Goal: Task Accomplishment & Management: Use online tool/utility

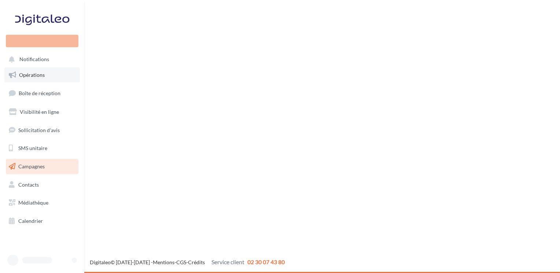
click at [37, 74] on span "Opérations" at bounding box center [32, 75] width 26 height 6
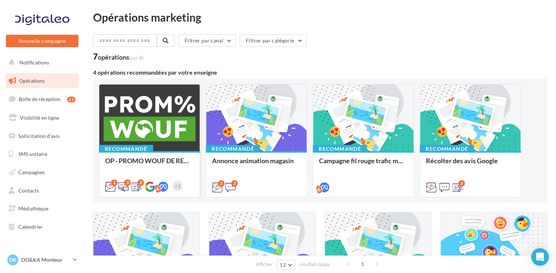
click at [134, 111] on div at bounding box center [149, 118] width 100 height 67
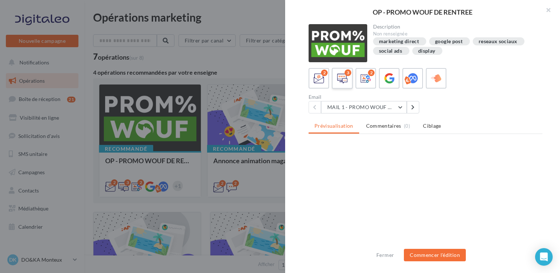
click at [345, 74] on div "3" at bounding box center [347, 73] width 7 height 7
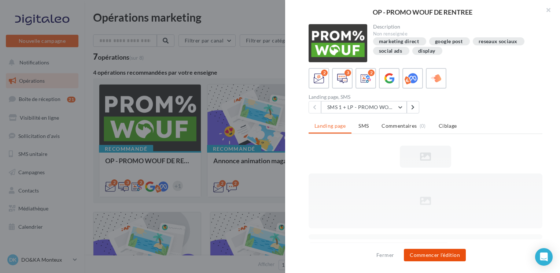
click at [426, 251] on button "Commencer l'édition" at bounding box center [435, 255] width 62 height 12
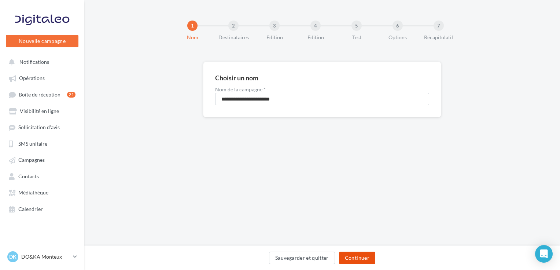
click at [352, 259] on button "Continuer" at bounding box center [357, 257] width 36 height 12
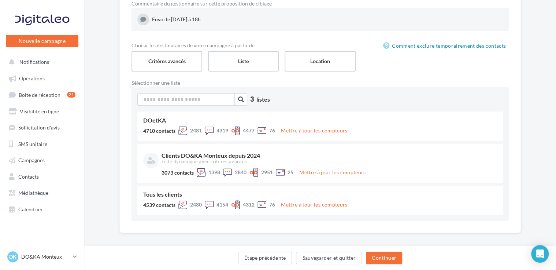
scroll to position [91, 0]
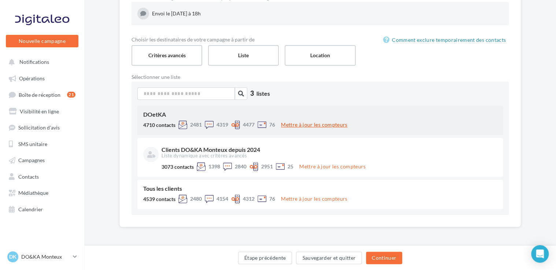
click at [323, 124] on button "Mettre à jour les compteurs" at bounding box center [314, 124] width 72 height 9
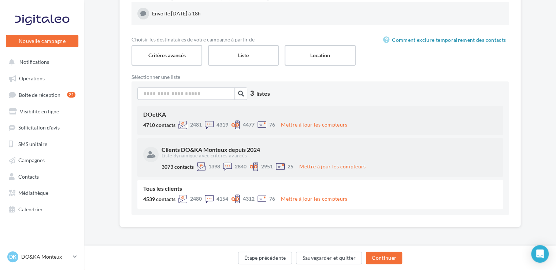
click at [254, 146] on div "Clients DO&KA Monteux depuis 2024" at bounding box center [328, 149] width 334 height 6
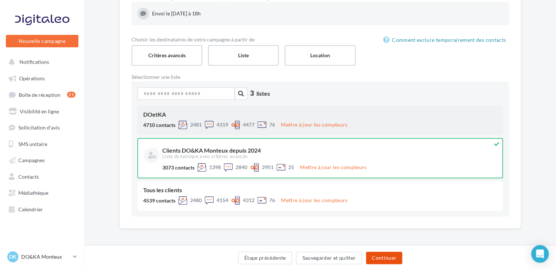
click at [381, 256] on button "Continuer" at bounding box center [384, 257] width 36 height 12
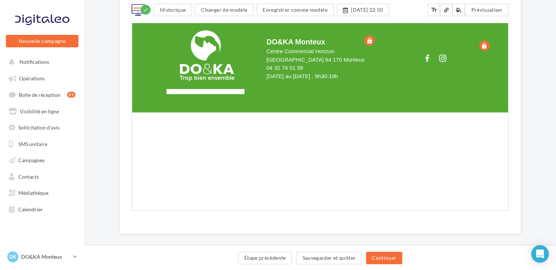
scroll to position [732, 0]
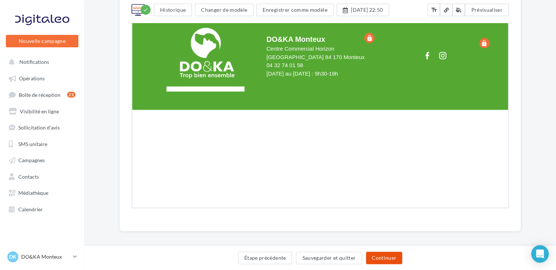
click at [382, 257] on button "Continuer" at bounding box center [384, 257] width 36 height 12
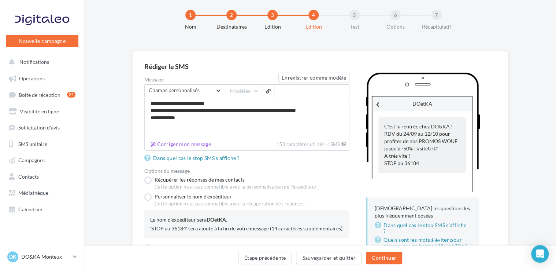
scroll to position [56, 0]
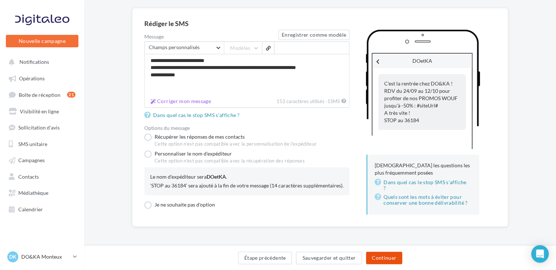
click at [385, 256] on button "Continuer" at bounding box center [384, 257] width 36 height 12
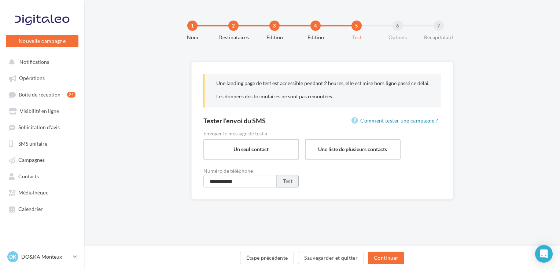
click at [286, 181] on button "Test" at bounding box center [287, 181] width 22 height 12
click at [389, 254] on button "Continuer" at bounding box center [386, 257] width 36 height 12
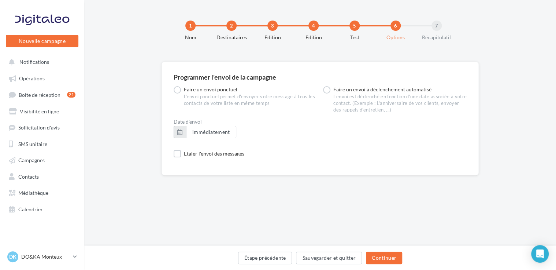
click at [179, 129] on button "button" at bounding box center [180, 132] width 12 height 12
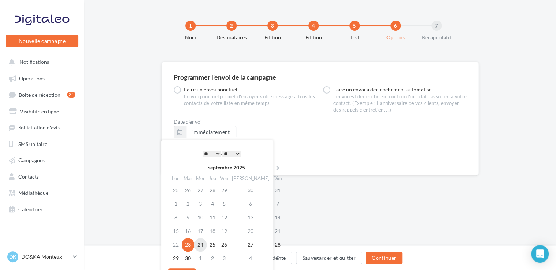
click at [202, 244] on td "24" at bounding box center [200, 245] width 12 height 14
click at [217, 153] on select "* * * * * * * * * * ** ** ** ** ** ** ** ** ** ** ** ** ** **" at bounding box center [211, 153] width 18 height 6
click at [376, 257] on button "Continuer" at bounding box center [384, 257] width 36 height 12
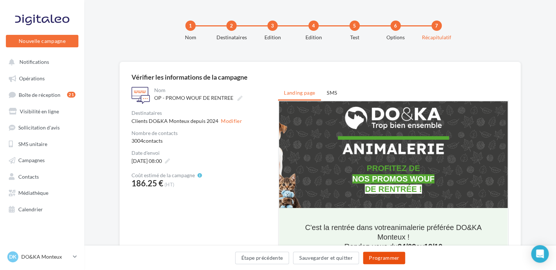
click at [377, 257] on button "Programmer" at bounding box center [384, 257] width 42 height 12
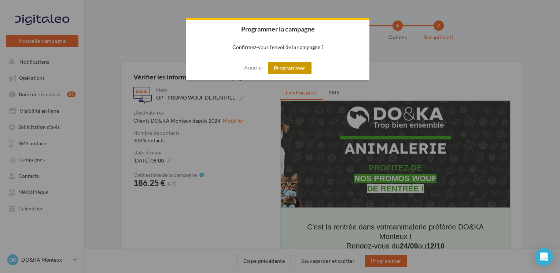
click at [276, 68] on button "Programmer" at bounding box center [290, 68] width 44 height 12
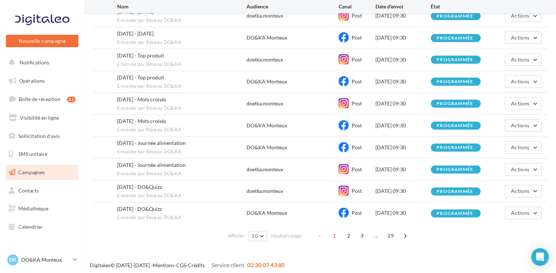
scroll to position [92, 0]
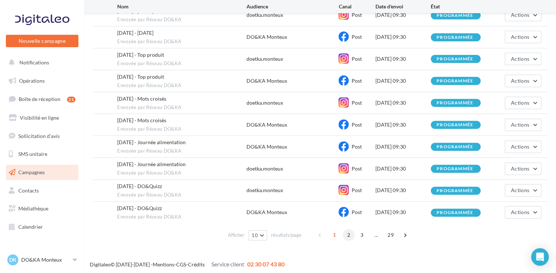
click at [346, 233] on span "2" at bounding box center [349, 235] width 12 height 12
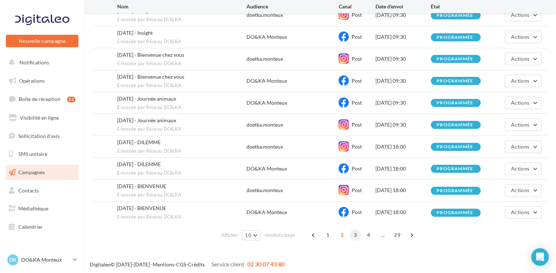
click at [354, 230] on span "3" at bounding box center [355, 235] width 12 height 12
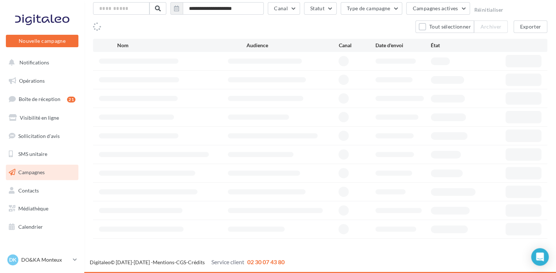
scroll to position [42, 0]
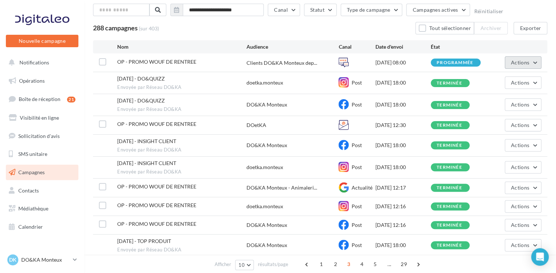
click at [535, 60] on button "Actions" at bounding box center [523, 62] width 37 height 12
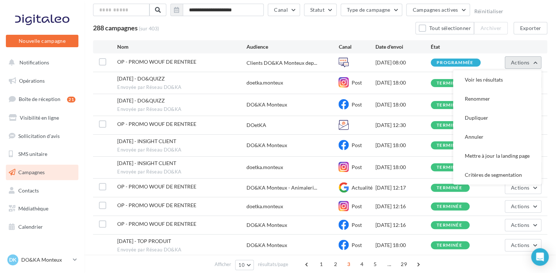
click at [535, 60] on button "Actions" at bounding box center [523, 62] width 37 height 12
